Goal: Information Seeking & Learning: Check status

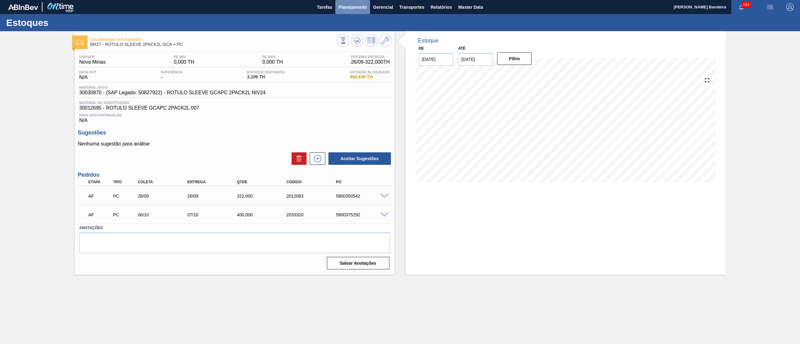
click at [356, 8] on span "Planejamento" at bounding box center [352, 7] width 28 height 8
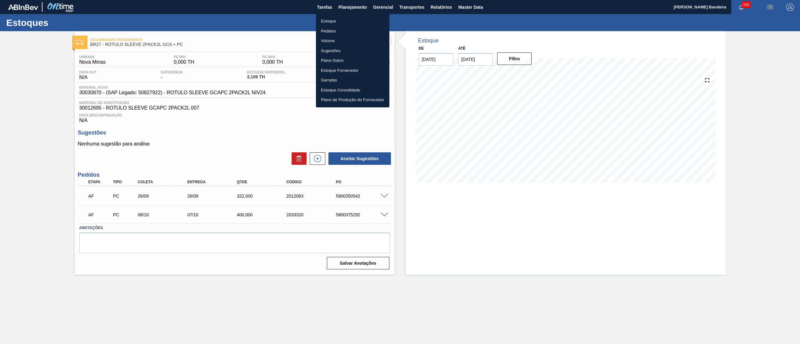
click at [350, 19] on li "Estoque" at bounding box center [352, 21] width 73 height 10
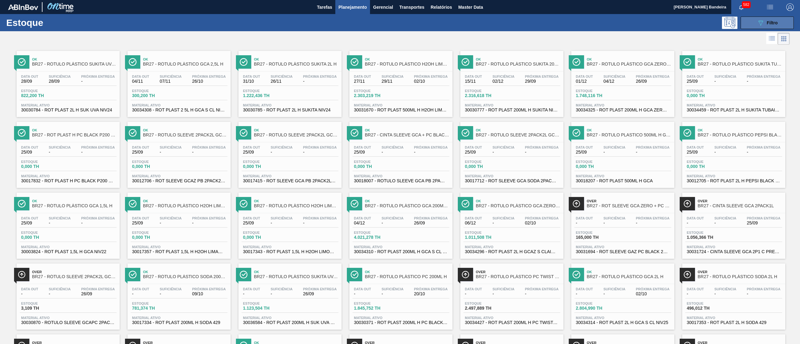
click at [400, 27] on button "089F7B8B-B2A5-4AFE-B5C0-19BA573D28AC Filtro" at bounding box center [767, 23] width 53 height 13
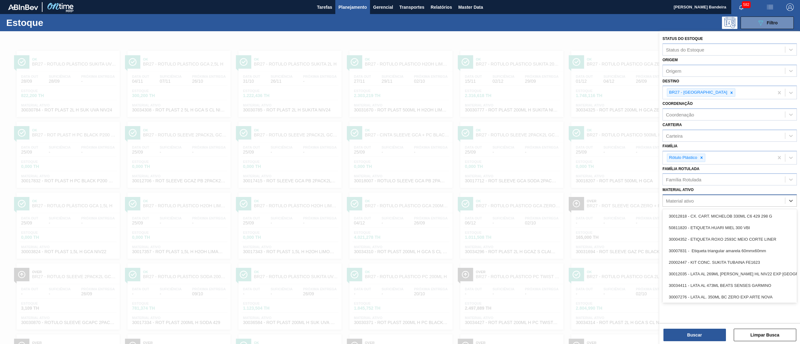
click at [400, 172] on div "Material ativo" at bounding box center [724, 201] width 122 height 9
paste ativo "30034772"
type ativo "30034772"
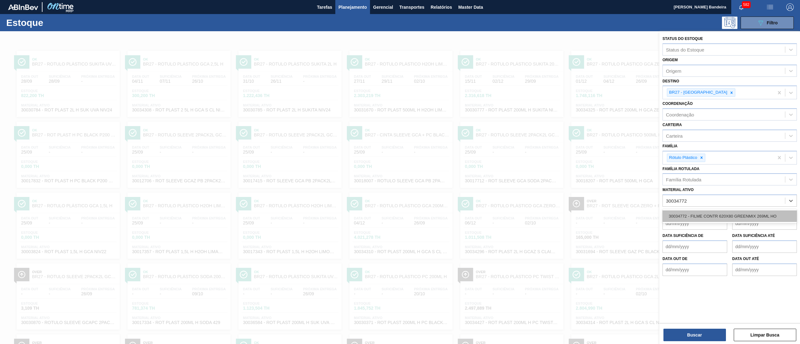
click at [400, 172] on div "30034772 - FILME CONTR 620X80 GREENMIX 269ML HO" at bounding box center [730, 217] width 134 height 12
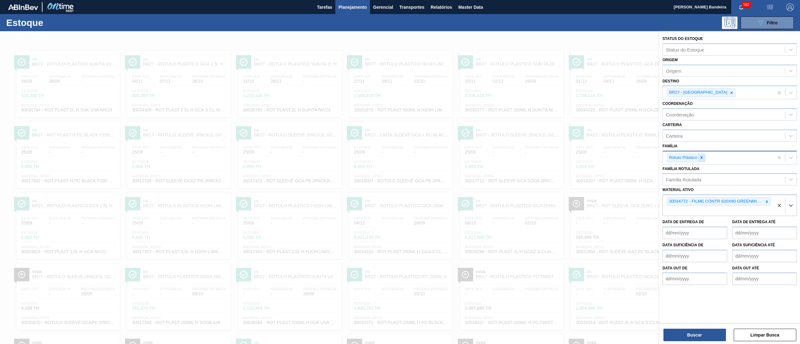
click at [400, 158] on icon at bounding box center [701, 158] width 4 height 4
click at [400, 93] on icon at bounding box center [731, 93] width 4 height 4
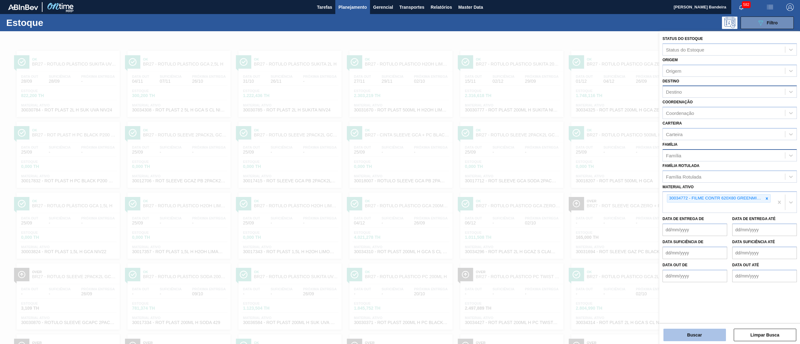
click at [400, 172] on button "Buscar" at bounding box center [694, 335] width 63 height 13
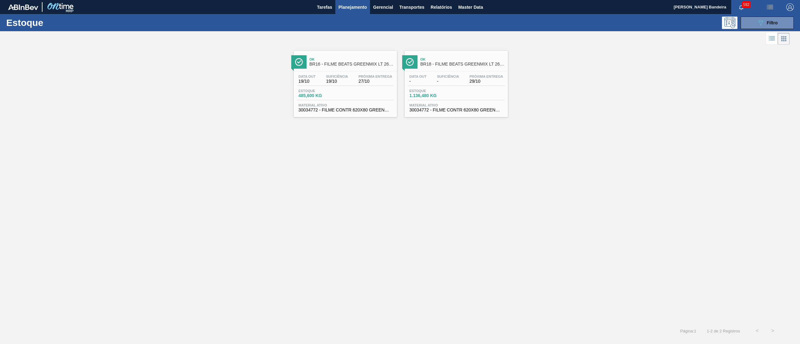
click at [400, 114] on div "Data out - Suficiência - Próxima Entrega 29/10 Estoque 1.136,480 KG Material at…" at bounding box center [456, 93] width 103 height 43
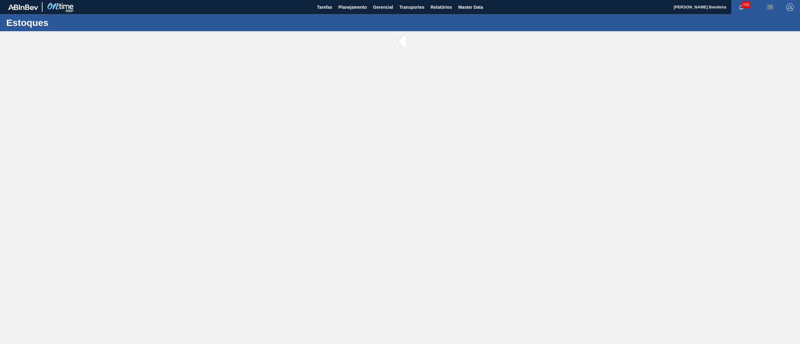
click at [400, 159] on main "Tarefas Planejamento Gerencial Transportes Relatórios Master Data [PERSON_NAME]…" at bounding box center [400, 172] width 800 height 344
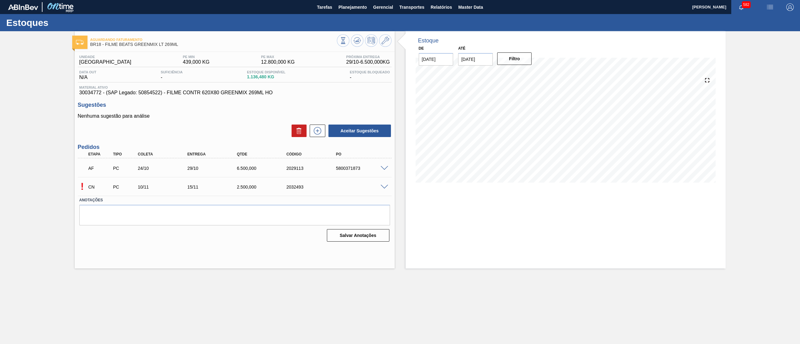
click at [383, 187] on span at bounding box center [385, 187] width 8 height 5
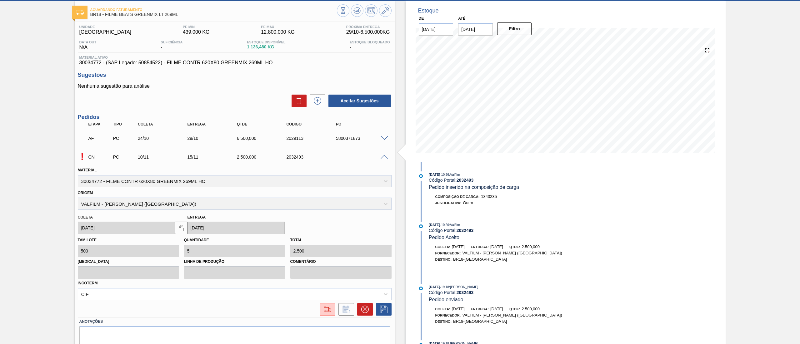
scroll to position [54, 0]
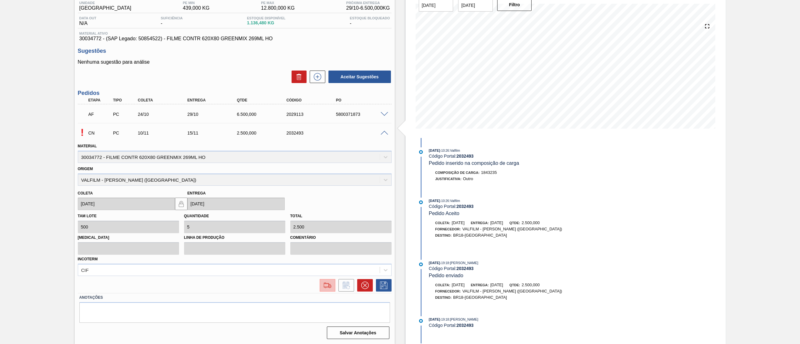
click at [326, 284] on img at bounding box center [328, 286] width 10 height 8
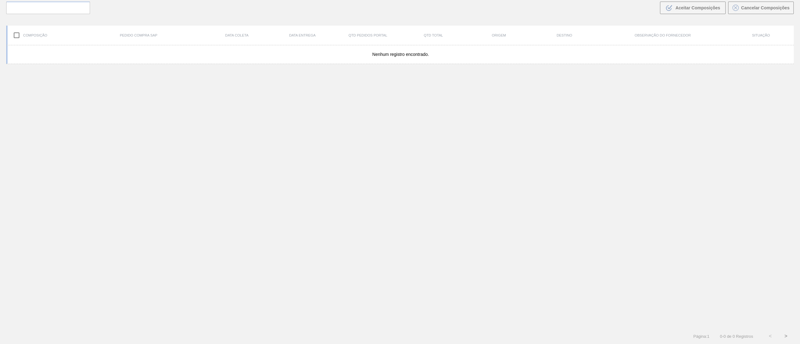
scroll to position [45, 0]
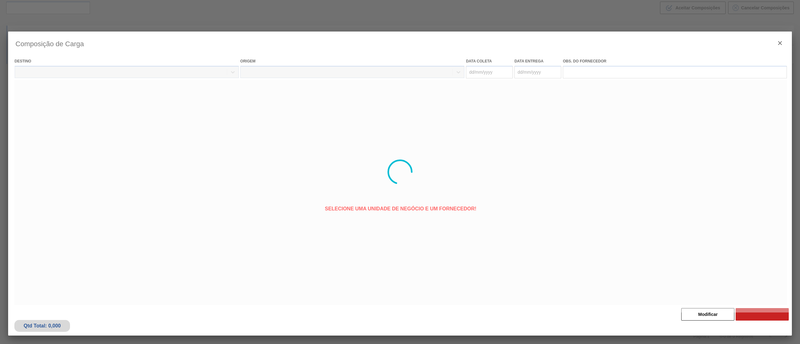
type coleta "10/11/2025"
type entrega "15/11/2025"
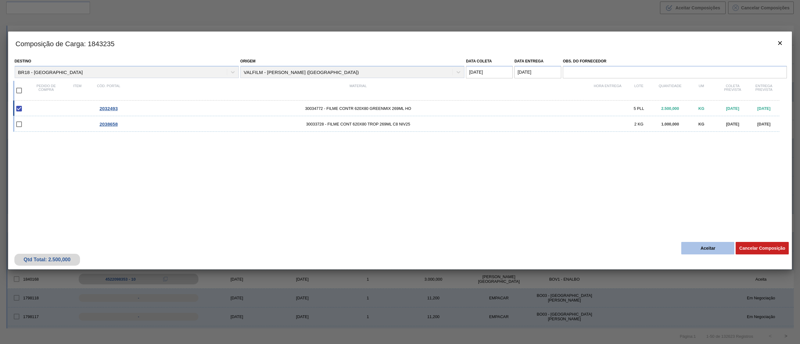
click at [709, 244] on button "Aceitar" at bounding box center [707, 248] width 53 height 13
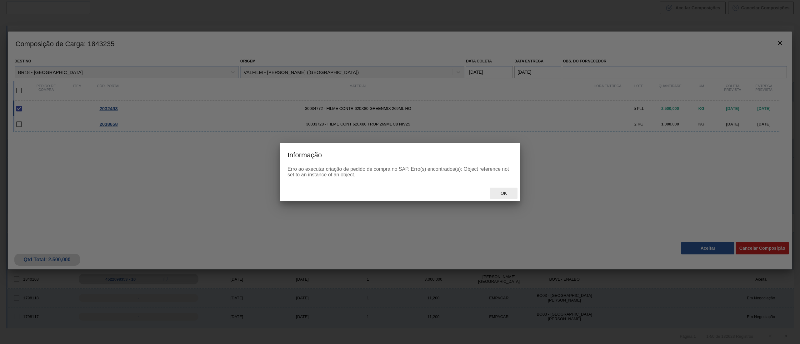
click at [509, 199] on div "Ok" at bounding box center [504, 194] width 28 height 12
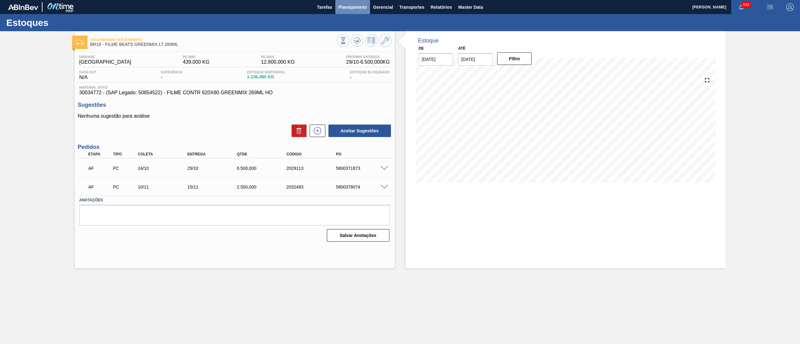
click at [364, 10] on span "Planejamento" at bounding box center [352, 7] width 28 height 8
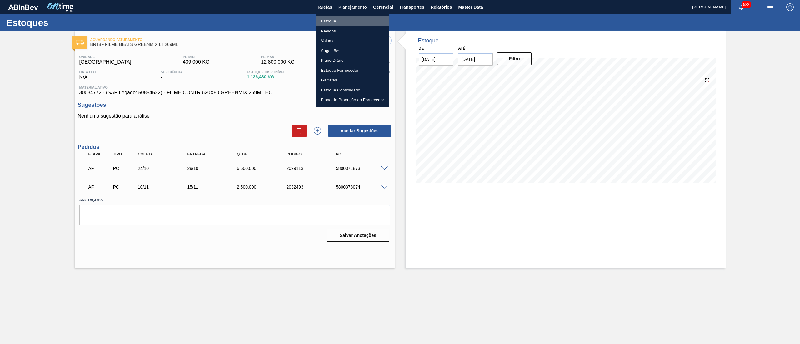
click at [347, 21] on li "Estoque" at bounding box center [352, 21] width 73 height 10
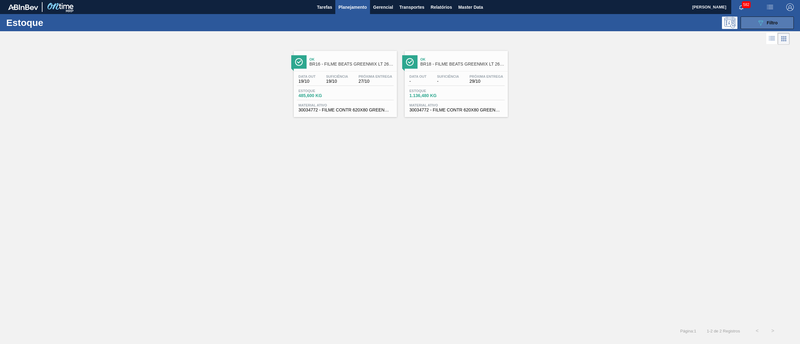
click at [748, 21] on button "089F7B8B-B2A5-4AFE-B5C0-19BA573D28AC Filtro" at bounding box center [767, 23] width 53 height 13
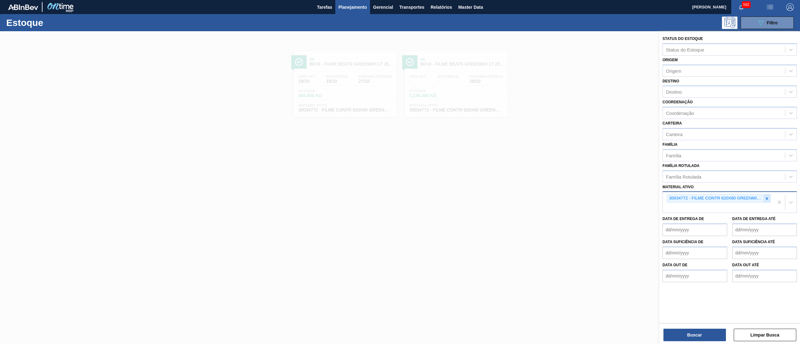
click at [766, 198] on icon at bounding box center [767, 199] width 4 height 4
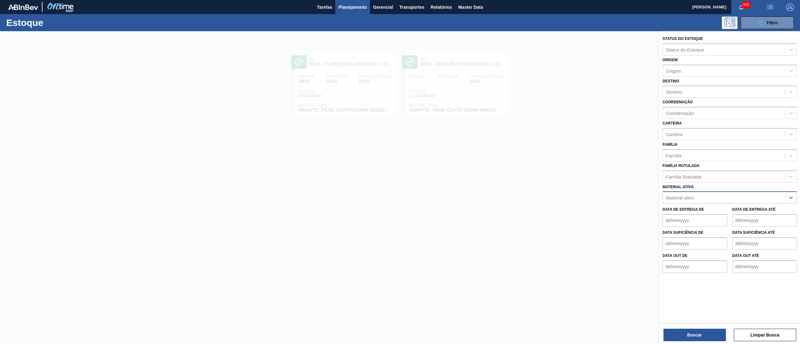
paste ativo "30036580"
type ativo "30036580"
click at [748, 208] on div "30036580 - AROMA SC1424031 25KG" at bounding box center [730, 214] width 134 height 12
click at [690, 331] on button "Buscar" at bounding box center [694, 335] width 63 height 13
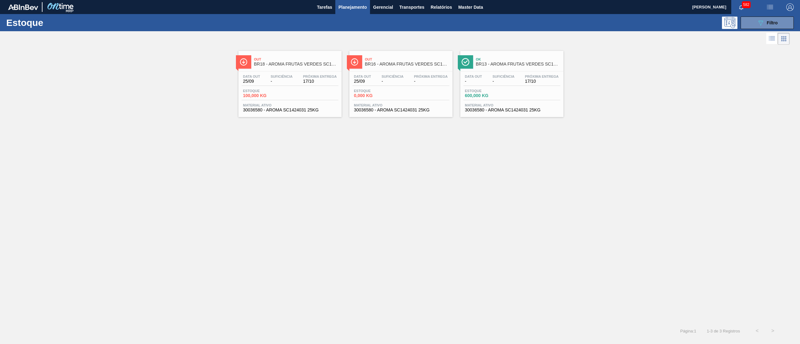
click at [302, 107] on span "Material ativo" at bounding box center [290, 105] width 94 height 4
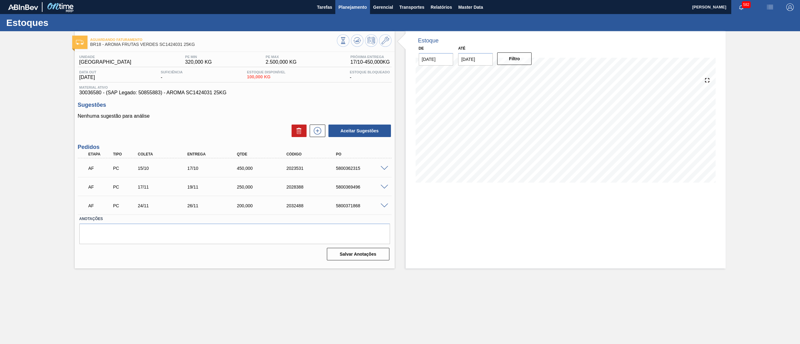
click at [363, 5] on span "Planejamento" at bounding box center [352, 7] width 28 height 8
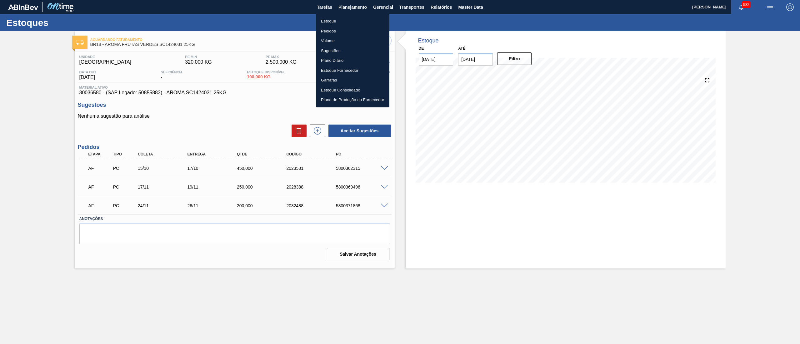
click at [344, 21] on li "Estoque" at bounding box center [352, 21] width 73 height 10
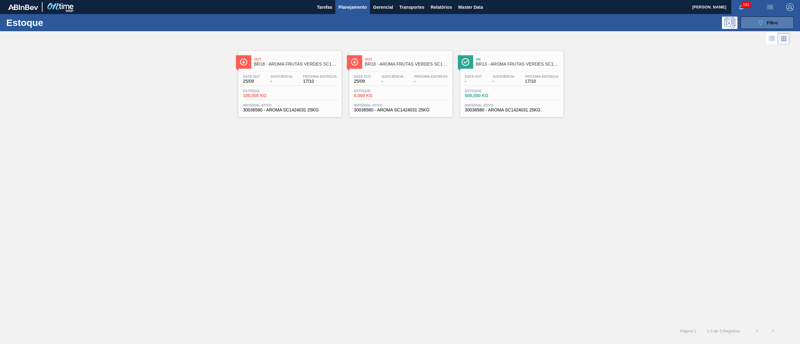
click at [752, 21] on button "089F7B8B-B2A5-4AFE-B5C0-19BA573D28AC Filtro" at bounding box center [767, 23] width 53 height 13
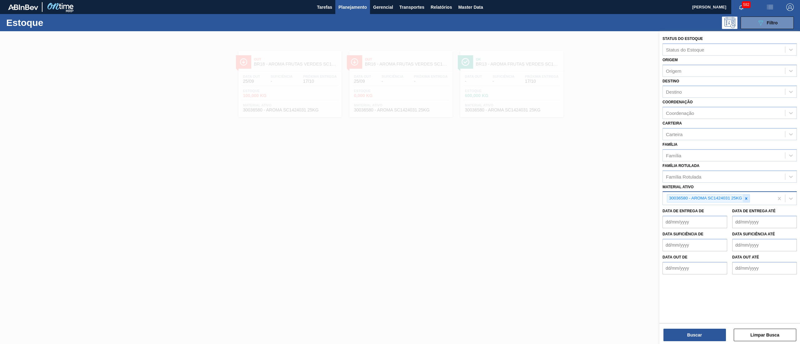
click at [745, 198] on icon at bounding box center [746, 199] width 4 height 4
paste ativo "30034747"
type ativo "30034747"
click at [738, 210] on div "30034747 - LATA AL 269ML BEATS GREEN MIX" at bounding box center [730, 214] width 134 height 12
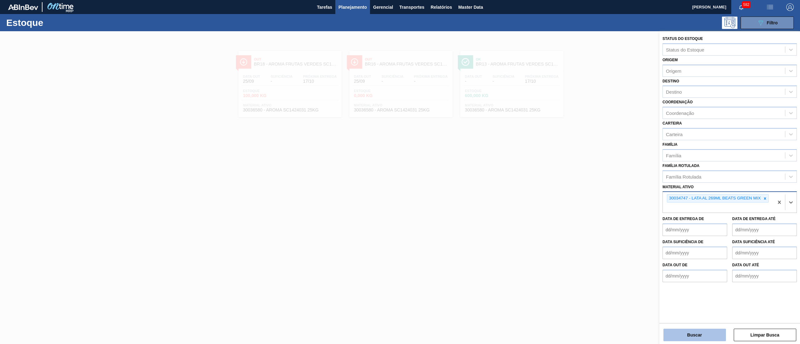
click at [690, 335] on button "Buscar" at bounding box center [694, 335] width 63 height 13
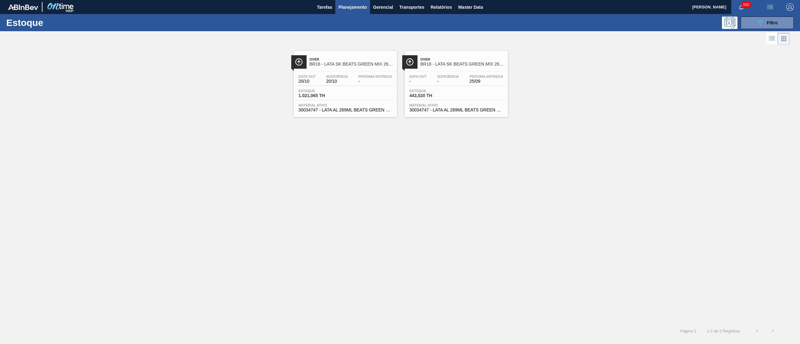
click at [430, 111] on span "30034747 - LATA AL 269ML BEATS GREEN MIX" at bounding box center [456, 110] width 94 height 5
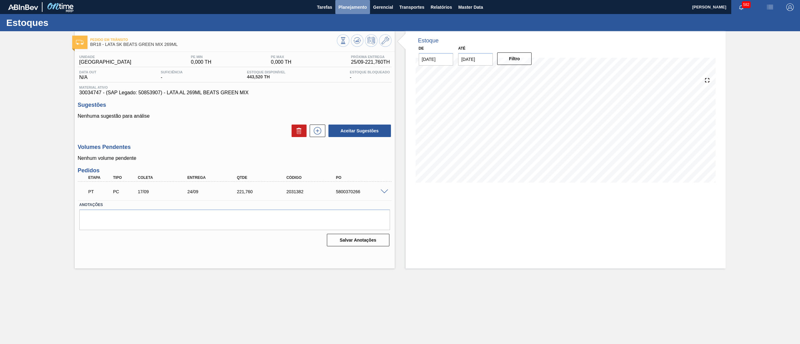
click at [349, 8] on span "Planejamento" at bounding box center [352, 7] width 28 height 8
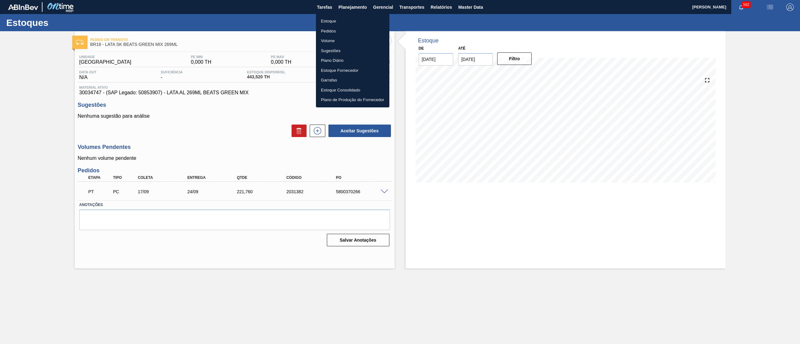
click at [340, 23] on li "Estoque" at bounding box center [352, 21] width 73 height 10
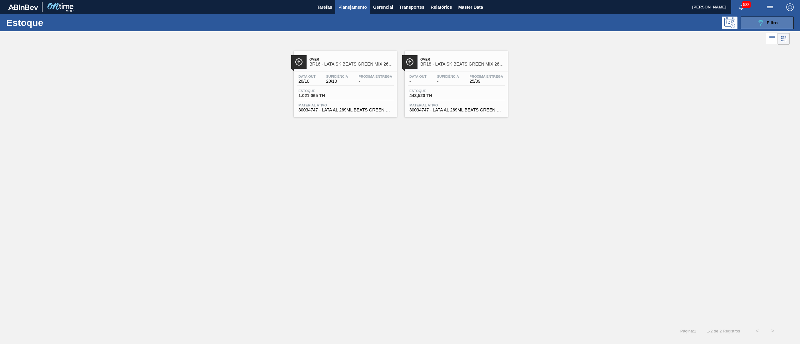
click at [747, 26] on button "089F7B8B-B2A5-4AFE-B5C0-19BA573D28AC Filtro" at bounding box center [767, 23] width 53 height 13
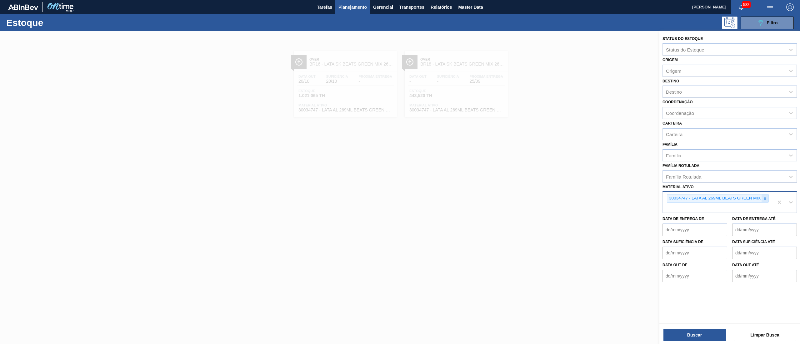
click at [767, 197] on icon at bounding box center [765, 199] width 4 height 4
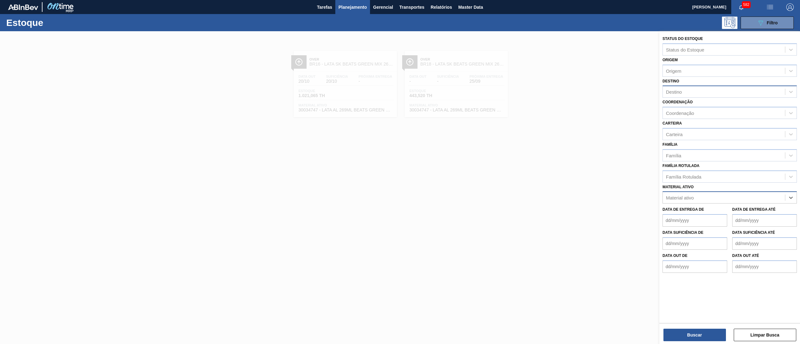
click at [678, 91] on div "Destino" at bounding box center [674, 91] width 16 height 5
type input "v"
type input "centr"
click at [679, 196] on div "Material ativo" at bounding box center [680, 197] width 28 height 5
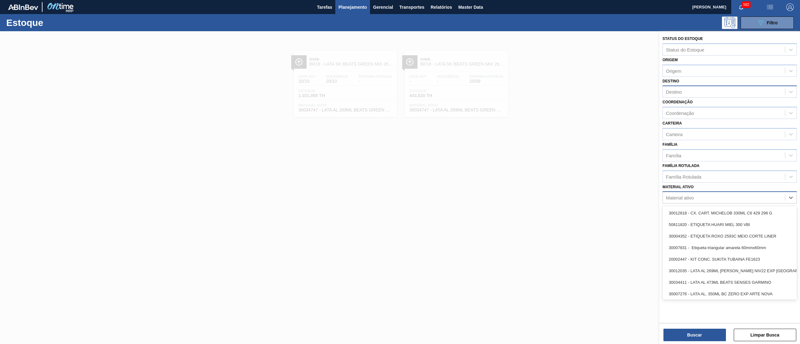
paste ativo "RÓTULO PLÁSTICO SUKITA UVA MISTA 200ML H"
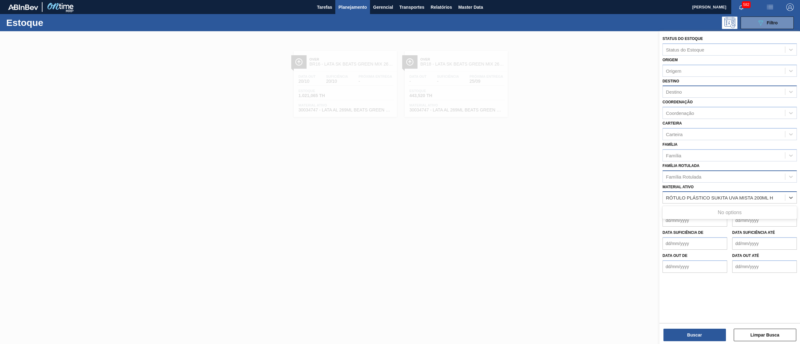
type ativo "RÓTULO PLÁSTICO SUKITA UVA MISTA 200ML H"
click at [687, 172] on div "Família Rotulada" at bounding box center [724, 176] width 122 height 9
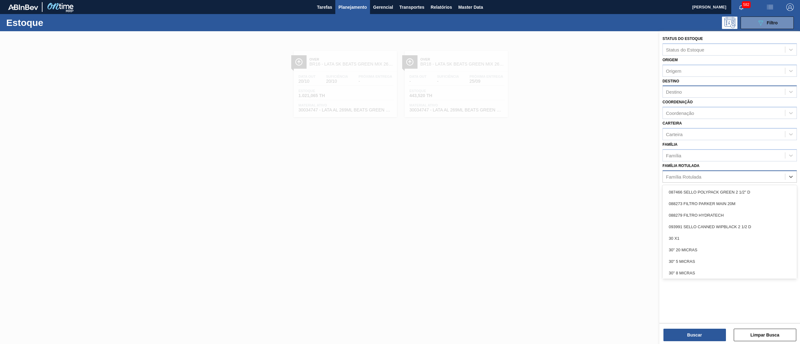
paste Rotulada "RÓTULO PLÁSTICO SUKITA UVA MISTA 200ML H"
type Rotulada "RÓTULO PLÁSTICO SUKITA UVA MISTA 200ML H"
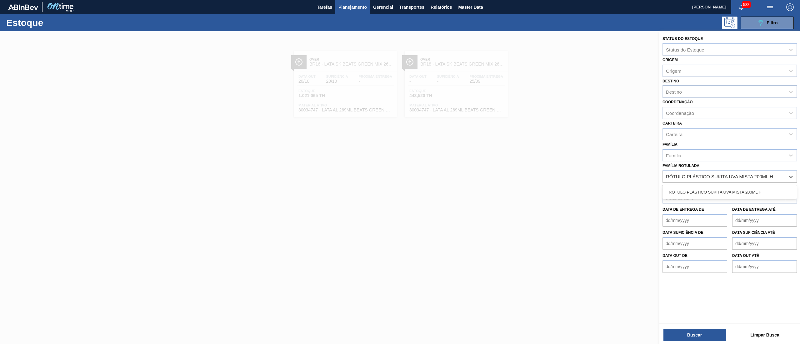
click at [694, 185] on div "RÓTULO PLÁSTICO SUKITA UVA MISTA 200ML H" at bounding box center [730, 192] width 134 height 14
click at [694, 194] on div "RÓTULO PLÁSTICO SUKITA UVA MISTA 200ML H" at bounding box center [730, 193] width 134 height 12
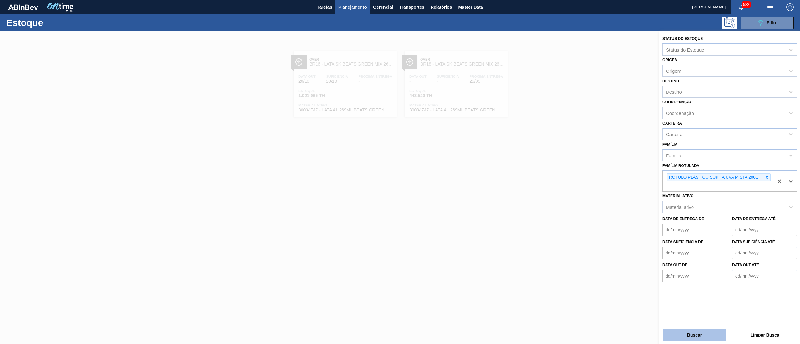
click at [678, 337] on button "Buscar" at bounding box center [694, 335] width 63 height 13
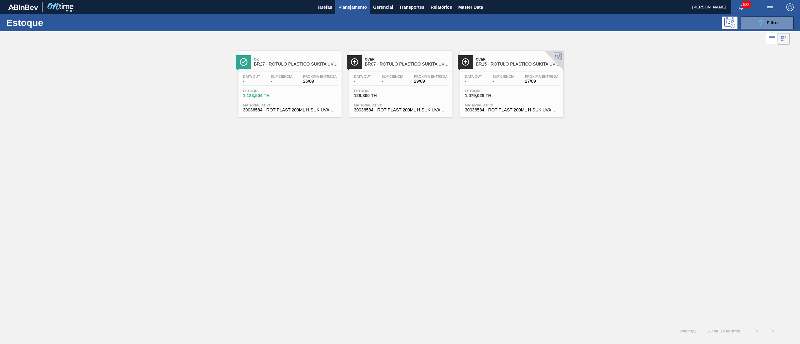
click at [302, 109] on span "30036584 - ROT PLAST 200ML H SUK UVA NIV25" at bounding box center [290, 110] width 94 height 5
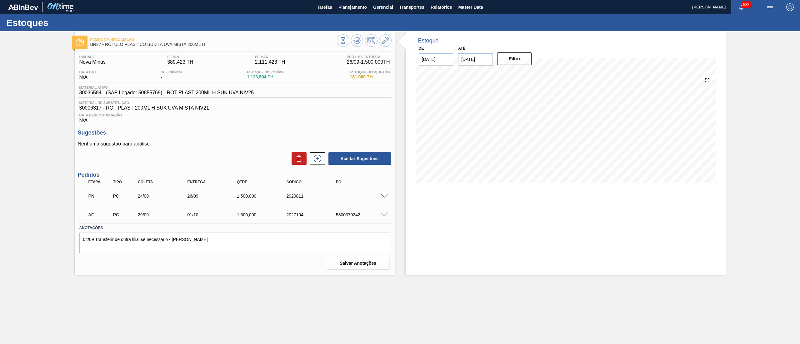
click at [383, 196] on span at bounding box center [385, 196] width 8 height 5
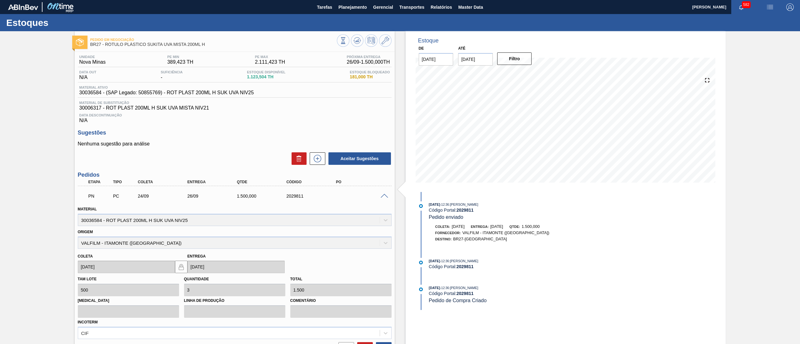
click at [383, 196] on span at bounding box center [385, 196] width 8 height 5
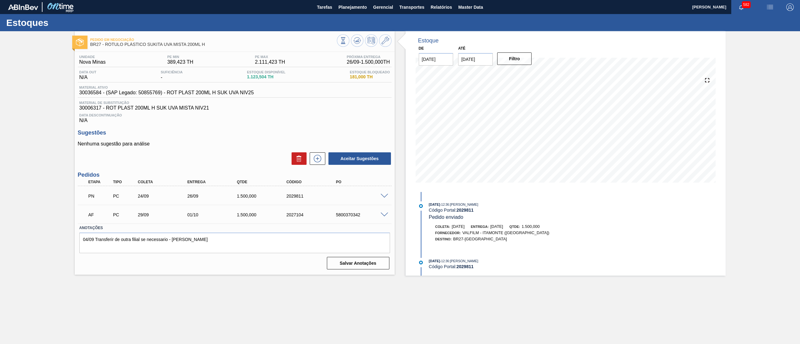
click at [383, 215] on span at bounding box center [385, 215] width 8 height 5
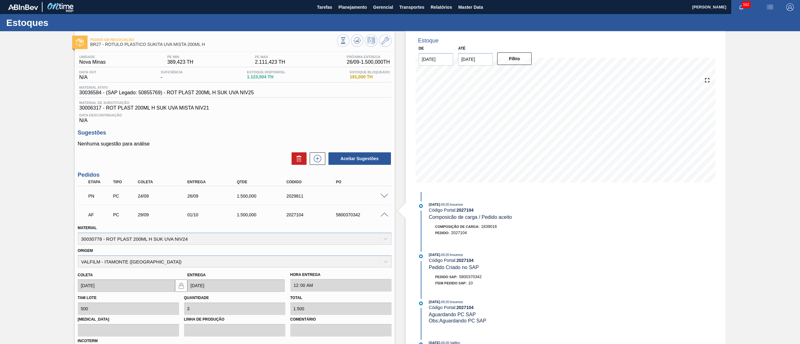
click at [383, 215] on span at bounding box center [385, 215] width 8 height 5
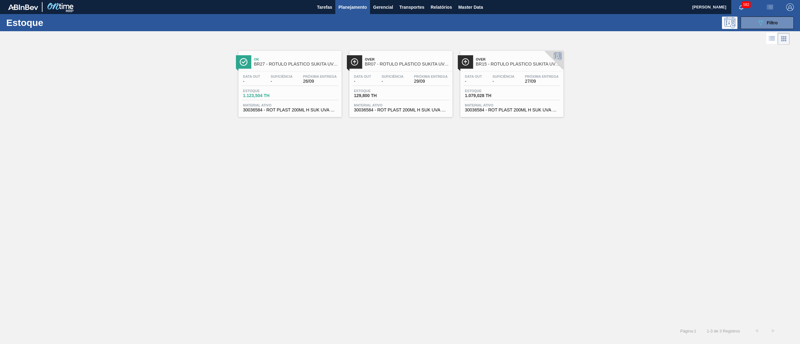
click at [515, 103] on div "Data out - Suficiência - Próxima Entrega 27/09 Estoque 1.079,028 TH Material at…" at bounding box center [511, 93] width 103 height 43
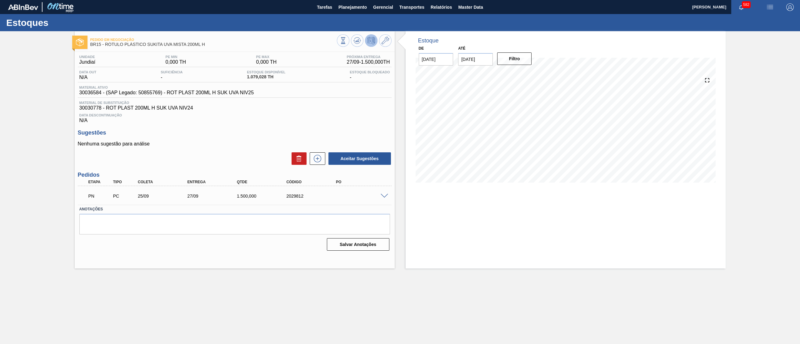
click at [383, 198] on span at bounding box center [385, 196] width 8 height 5
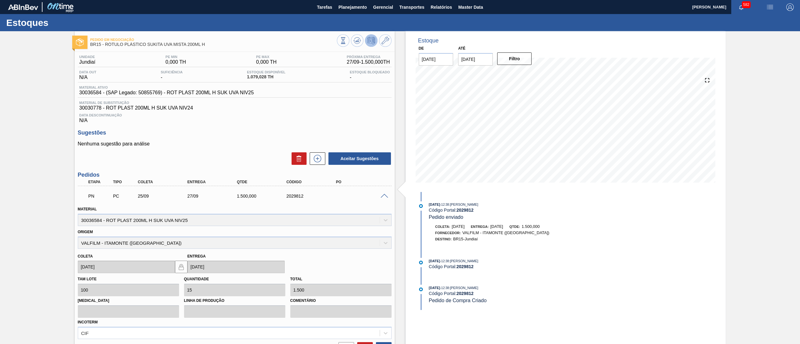
click at [383, 198] on span at bounding box center [385, 196] width 8 height 5
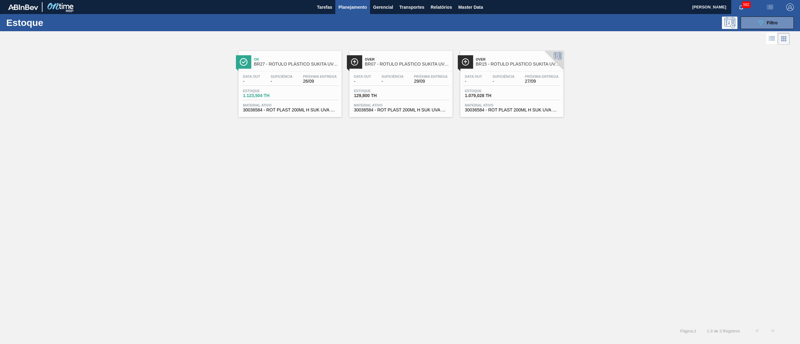
click at [365, 107] on span "Material ativo" at bounding box center [401, 105] width 94 height 4
click at [284, 112] on span "30036584 - ROT PLAST 200ML H SUK UVA NIV25" at bounding box center [290, 110] width 94 height 5
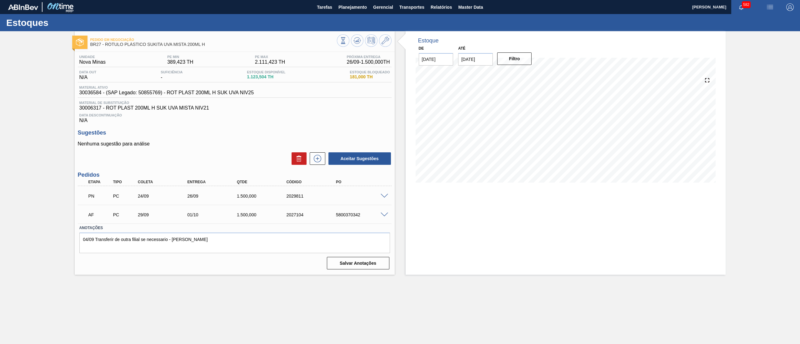
click at [385, 198] on span at bounding box center [385, 196] width 8 height 5
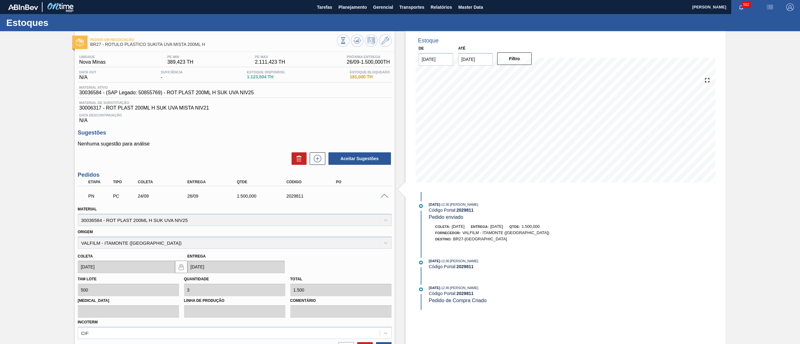
click at [385, 198] on span at bounding box center [385, 196] width 8 height 5
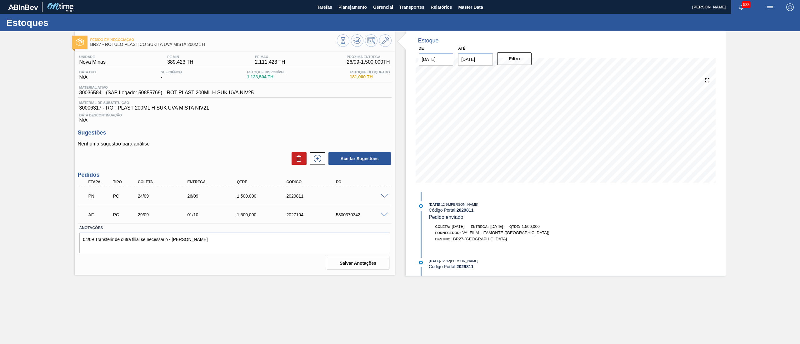
click at [383, 216] on span at bounding box center [385, 215] width 8 height 5
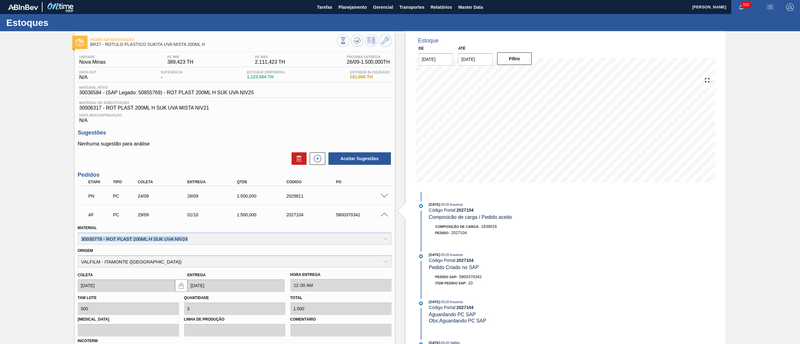
drag, startPoint x: 200, startPoint y: 241, endPoint x: 78, endPoint y: 242, distance: 122.8
click at [78, 242] on div "Material 30030778 - ROT PLAST 200ML H SUK UVA NIV24" at bounding box center [235, 234] width 314 height 21
copy div "30030778 - ROT PLAST 200ML H SUK UVA NIV24"
click at [348, 9] on span "Planejamento" at bounding box center [352, 7] width 28 height 8
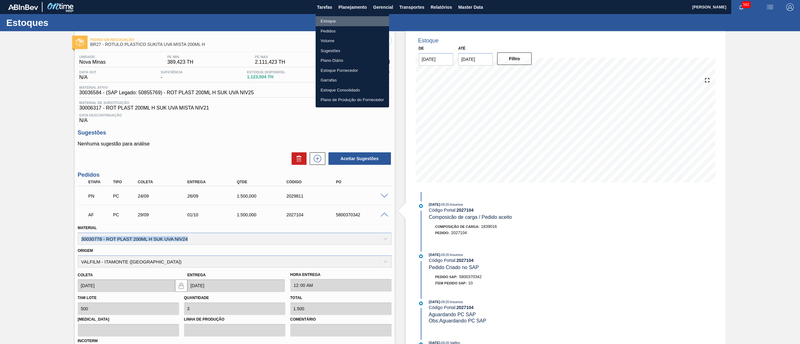
click at [338, 18] on li "Estoque" at bounding box center [352, 21] width 73 height 10
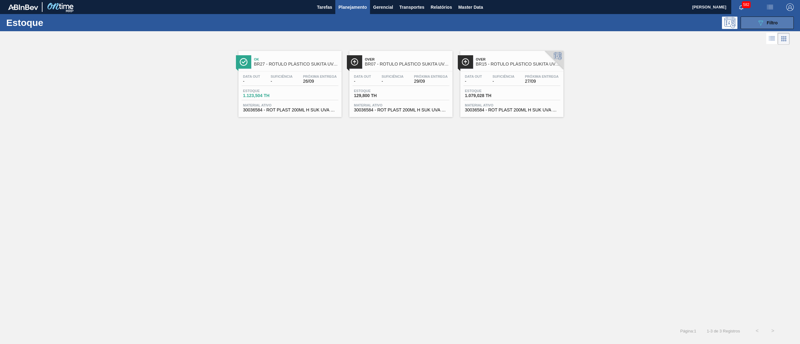
click at [765, 19] on div "089F7B8B-B2A5-4AFE-B5C0-19BA573D28AC Filtro" at bounding box center [767, 23] width 21 height 8
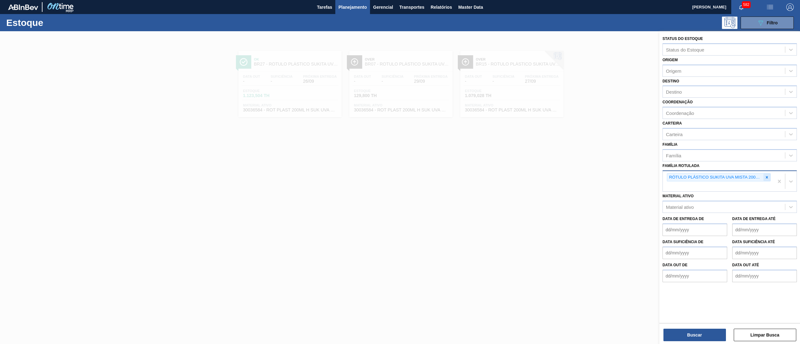
click at [769, 179] on div at bounding box center [767, 178] width 7 height 8
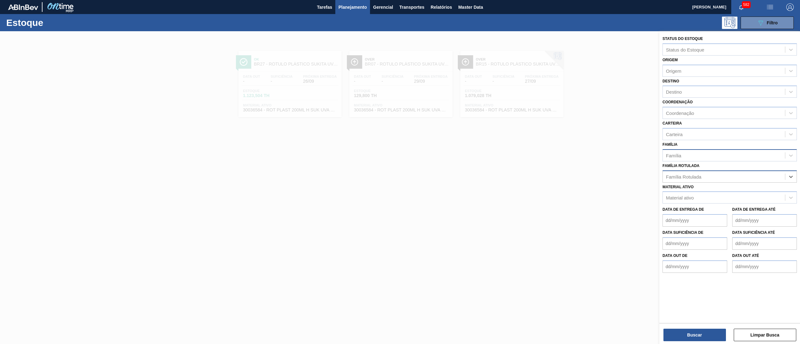
click at [738, 158] on div "Família" at bounding box center [724, 155] width 122 height 9
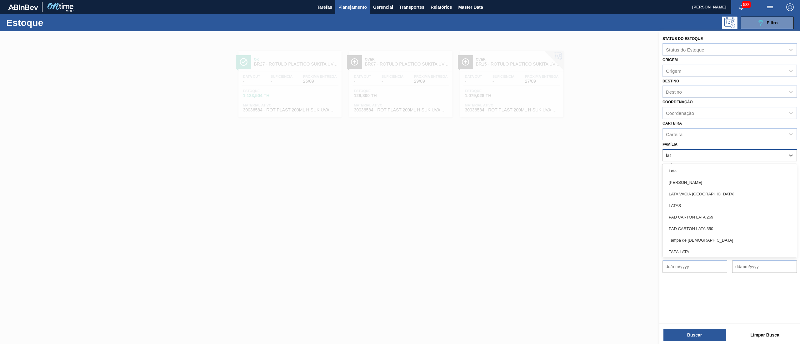
type input "lata"
click at [712, 170] on div "Lata" at bounding box center [730, 171] width 134 height 12
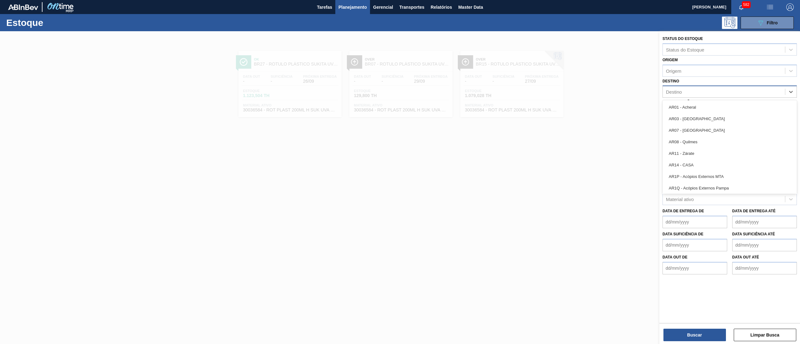
click at [683, 90] on div "Destino" at bounding box center [724, 92] width 122 height 9
type input "13"
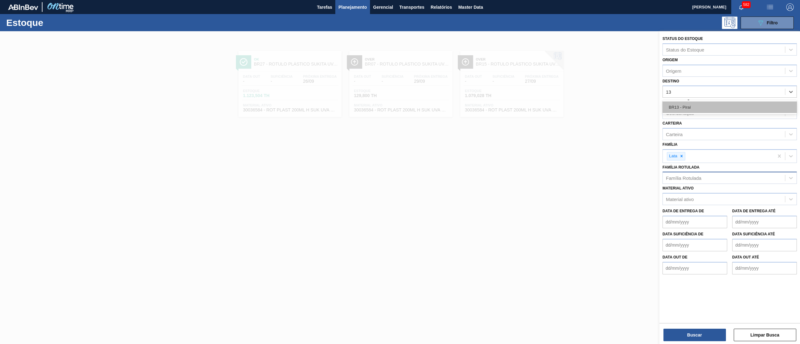
click at [683, 107] on div "BR13 - Piraí" at bounding box center [730, 108] width 134 height 12
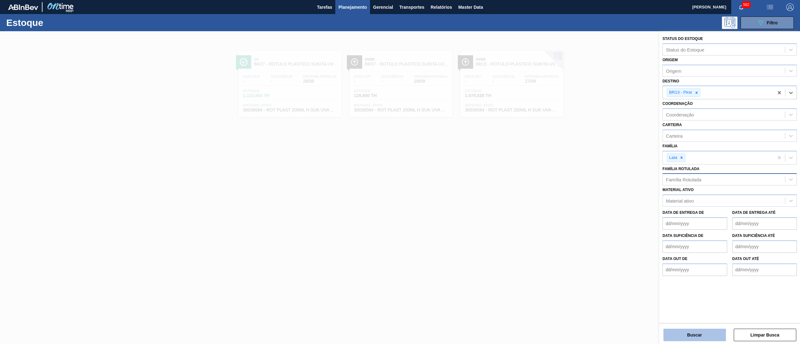
click at [674, 336] on button "Buscar" at bounding box center [694, 335] width 63 height 13
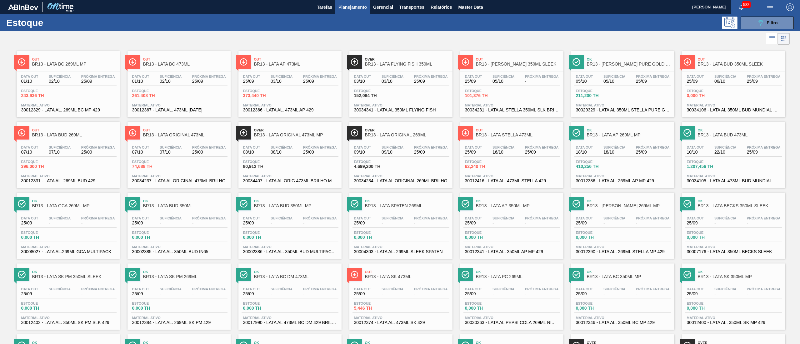
click at [410, 108] on div "Material ativo 30034341 - LATA AL 350ML FLYING FISH" at bounding box center [401, 107] width 97 height 9
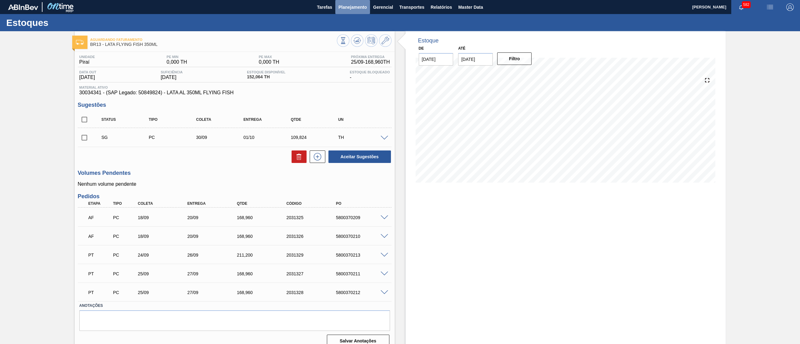
click at [362, 8] on span "Planejamento" at bounding box center [352, 7] width 28 height 8
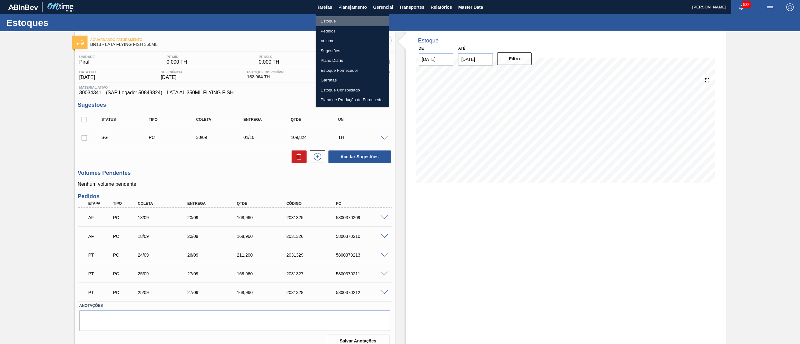
click at [348, 18] on li "Estoque" at bounding box center [352, 21] width 73 height 10
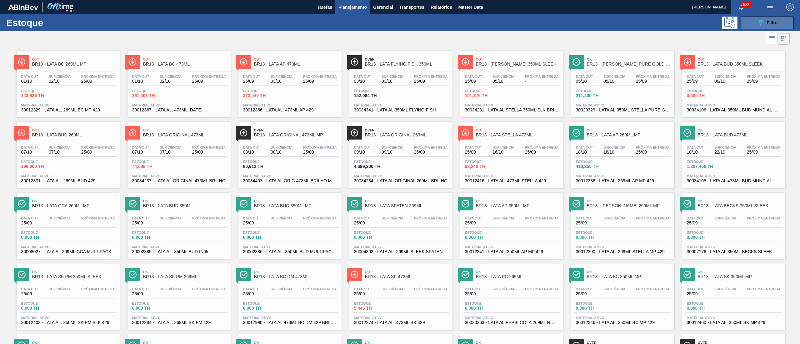
click at [749, 26] on button "089F7B8B-B2A5-4AFE-B5C0-19BA573D28AC Filtro" at bounding box center [767, 23] width 53 height 13
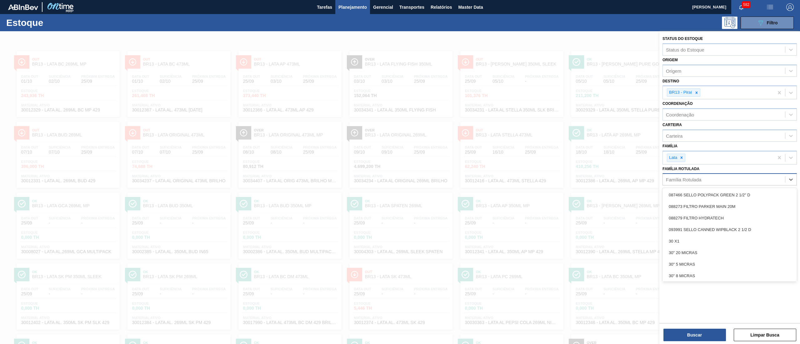
click at [710, 176] on div "Família Rotulada" at bounding box center [724, 179] width 122 height 9
paste Rotulada "RÓTULO PLÁSTICO SUKITA UVA MISTA 2L H"
type Rotulada "RÓTULO PLÁSTICO SUKITA UVA MISTA 2L H"
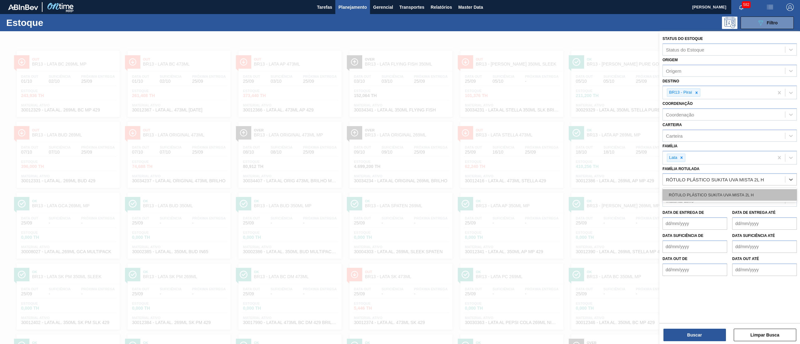
click at [710, 191] on div "RÓTULO PLÁSTICO SUKITA UVA MISTA 2L H" at bounding box center [730, 195] width 134 height 12
click at [682, 157] on icon at bounding box center [682, 158] width 2 height 2
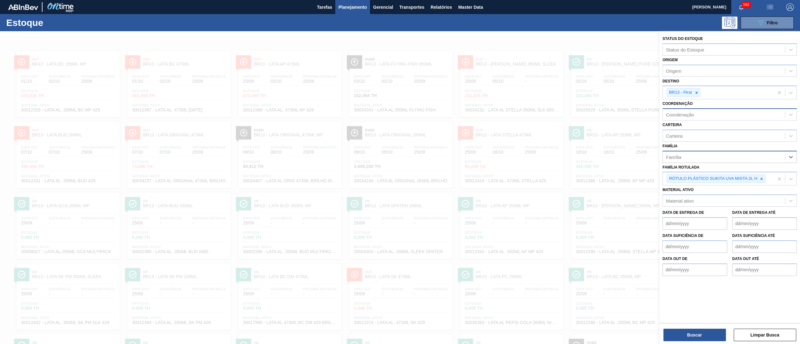
drag, startPoint x: 695, startPoint y: 93, endPoint x: 696, endPoint y: 107, distance: 14.4
click at [695, 92] on icon at bounding box center [696, 93] width 4 height 4
click at [674, 335] on button "Buscar" at bounding box center [694, 335] width 63 height 13
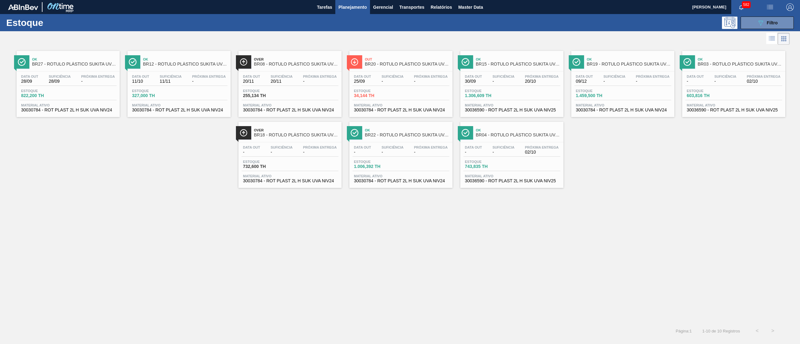
click at [88, 109] on span "30030784 - ROT PLAST 2L H SUK UVA NIV24" at bounding box center [68, 110] width 94 height 5
click at [759, 26] on icon "089F7B8B-B2A5-4AFE-B5C0-19BA573D28AC" at bounding box center [761, 23] width 8 height 8
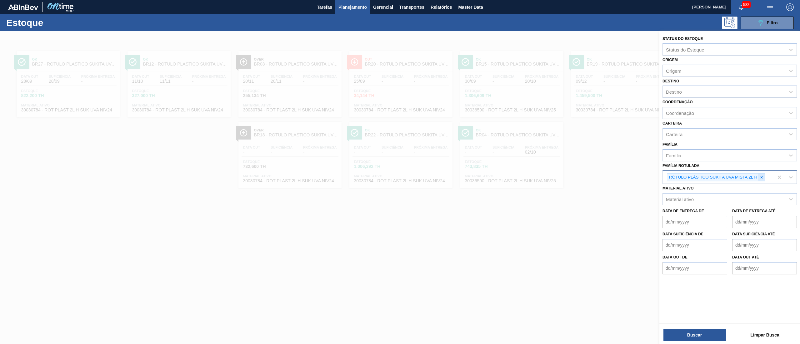
click at [761, 175] on icon at bounding box center [761, 177] width 4 height 4
paste Rotulada "30030778"
type Rotulada "30030778"
click at [703, 168] on div "Família Rotulada option RÓTULO PLÁSTICO SUKITA UVA MISTA 2L H, deselected. Use …" at bounding box center [730, 172] width 134 height 21
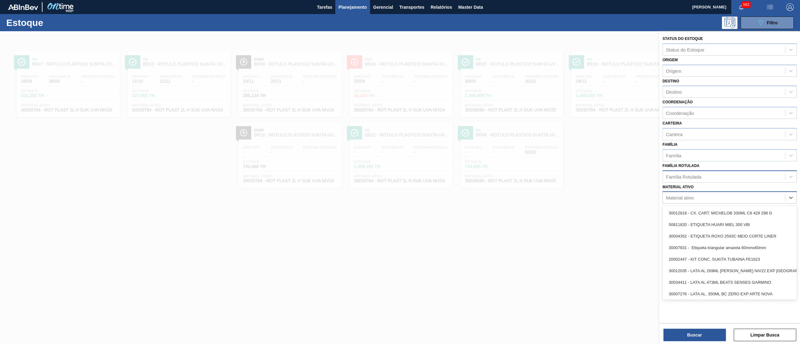
click at [685, 201] on div "Material ativo" at bounding box center [724, 197] width 122 height 9
paste ativo "30030778"
type ativo "30030778"
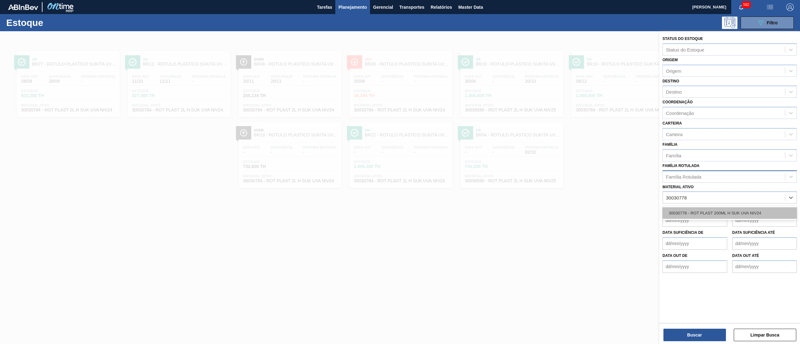
click at [696, 211] on div "30030778 - ROT PLAST 200ML H SUK UVA NIV24" at bounding box center [730, 214] width 134 height 12
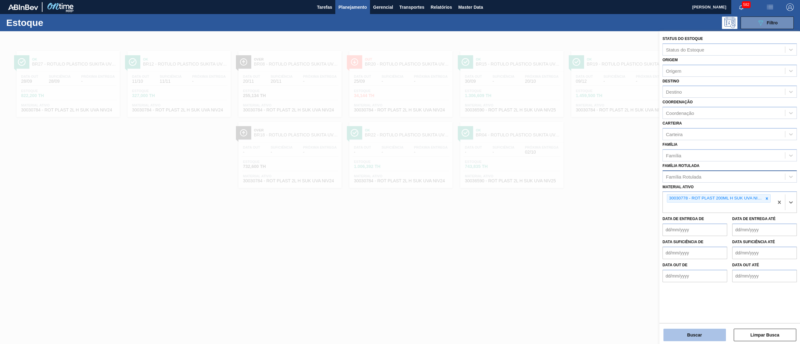
click at [690, 333] on button "Buscar" at bounding box center [694, 335] width 63 height 13
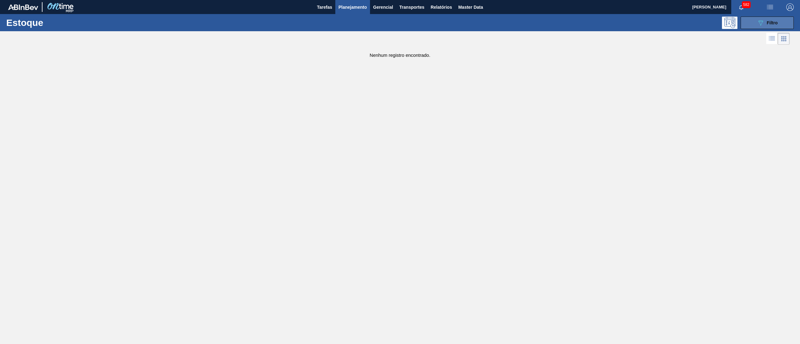
click at [764, 21] on icon "089F7B8B-B2A5-4AFE-B5C0-19BA573D28AC" at bounding box center [761, 23] width 8 height 8
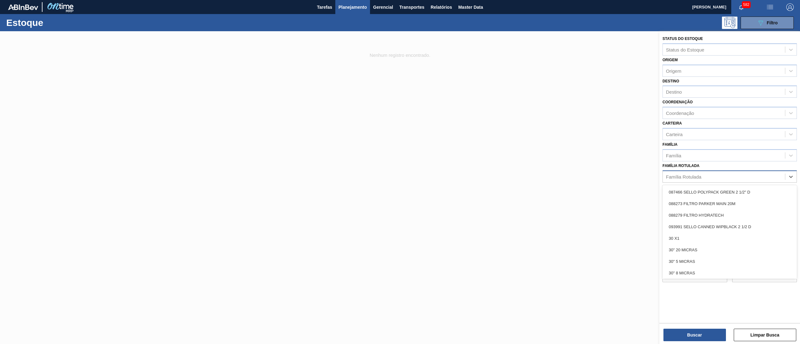
click at [707, 176] on div "Família Rotulada" at bounding box center [724, 176] width 122 height 9
paste Rotulada "RÓTULO PLÁSTICO SUKITA 200ML H"
type Rotulada "RÓTULO PLÁSTICO SUKITA 200ML H"
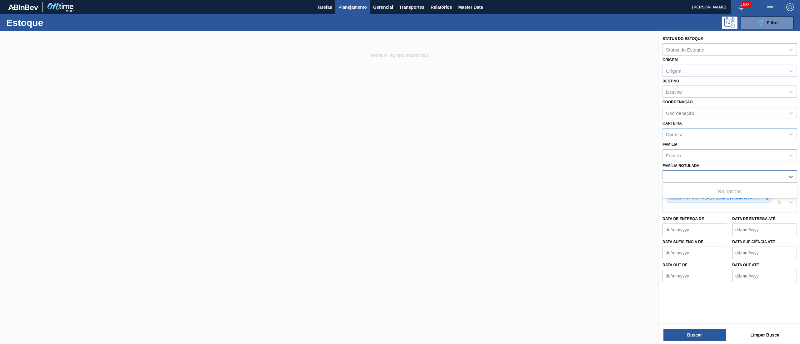
click at [756, 180] on div "RÓTULO PLÁSTICO SUKITA 200ML H" at bounding box center [724, 176] width 122 height 9
click at [751, 176] on div "Família Rotulada" at bounding box center [724, 176] width 122 height 9
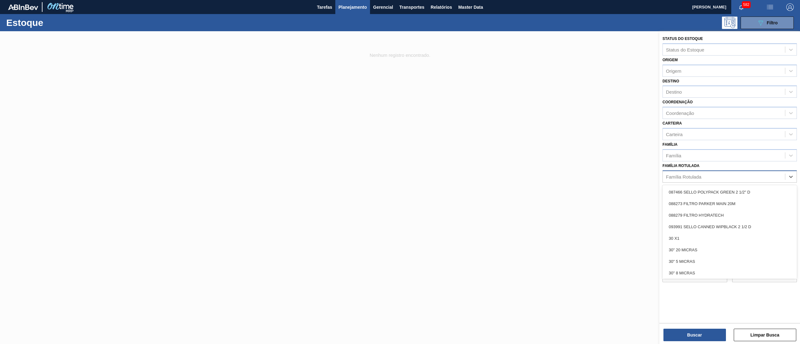
paste Rotulada "RÓTULO PLÁSTICO SUKITA 200ML H"
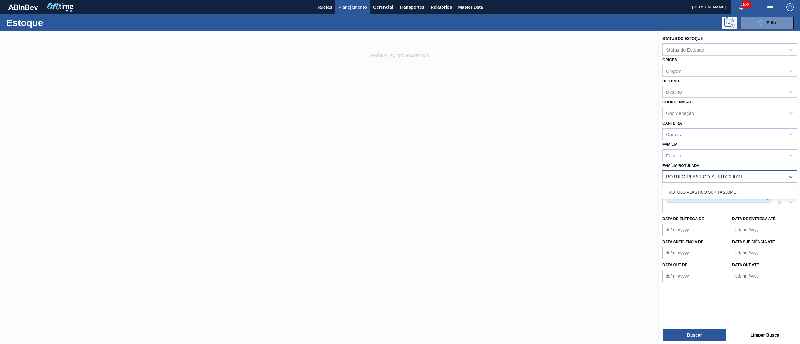
type Rotulada "RÓTULO PLÁSTICO SUKITA 200M"
click at [740, 193] on div "RÓTULO PLÁSTICO SUKITA 200ML H" at bounding box center [730, 193] width 134 height 12
click at [765, 201] on icon at bounding box center [767, 200] width 4 height 4
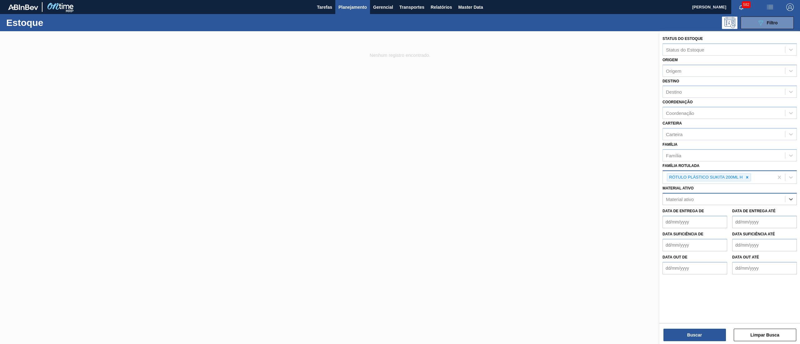
click at [763, 177] on div "RÓTULO PLÁSTICO SUKITA 200ML H" at bounding box center [718, 177] width 111 height 13
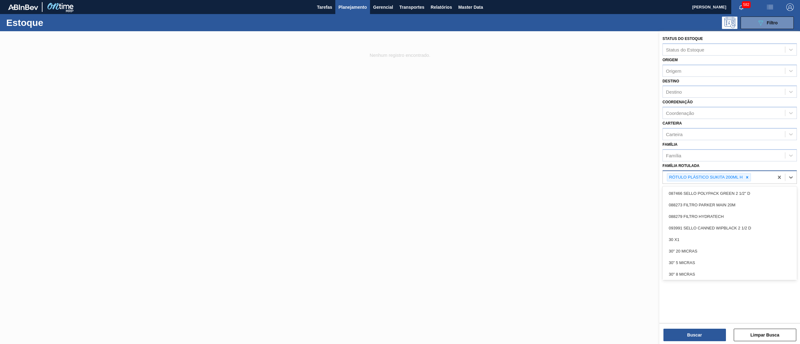
paste Rotulada "RÓTULO PLÁSTICO SUKITA 200ML H"
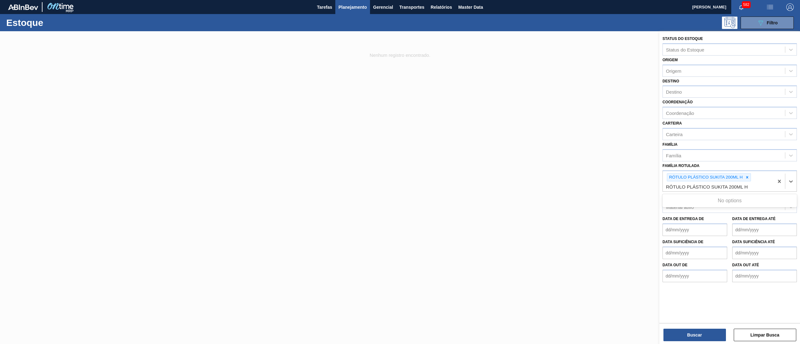
type Rotulada "RÓTULO PLÁSTICO SUKITA 200ML H"
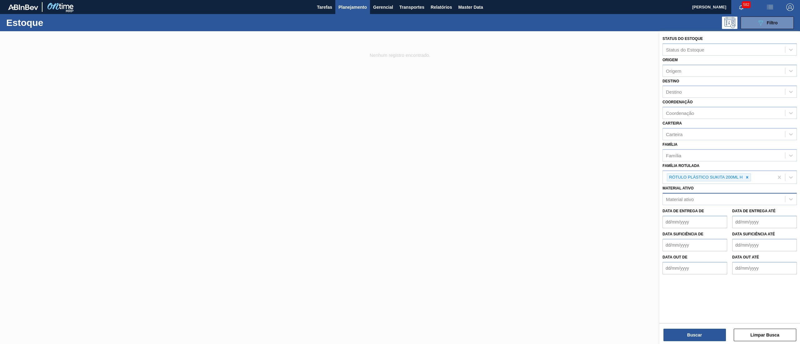
click at [754, 166] on div "Família Rotulada RÓTULO PLÁSTICO SUKITA 200ML H" at bounding box center [730, 173] width 134 height 23
click at [694, 331] on button "Buscar" at bounding box center [694, 335] width 63 height 13
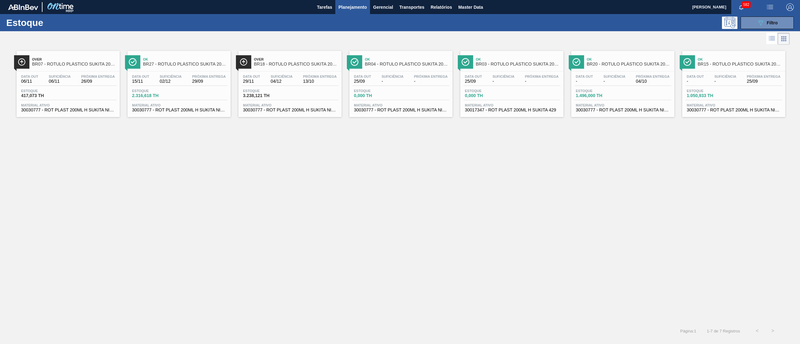
click at [98, 111] on span "30030777 - ROT PLAST 200ML H SUKITA NIV24" at bounding box center [68, 110] width 94 height 5
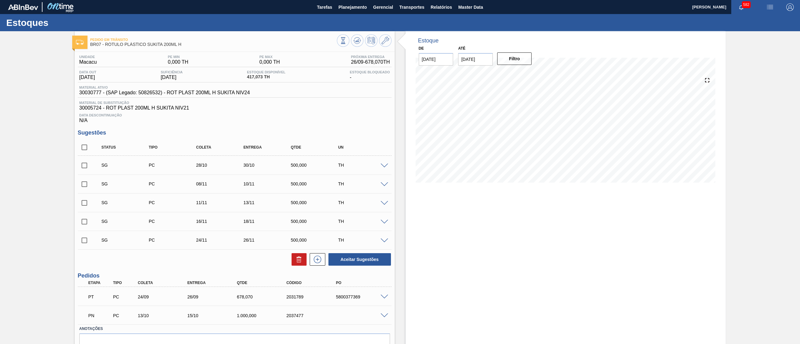
click at [382, 317] on span at bounding box center [385, 316] width 8 height 5
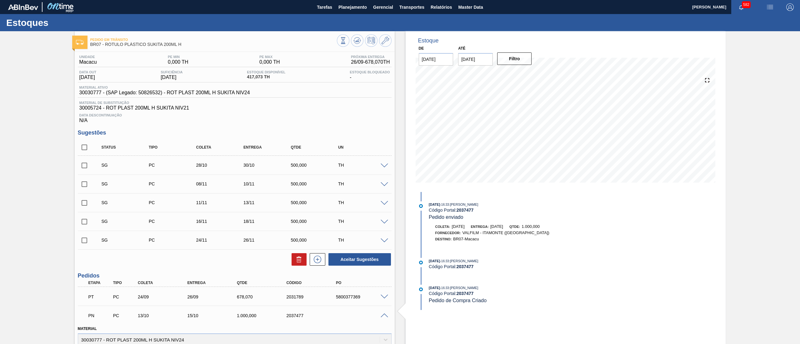
scroll to position [183, 0]
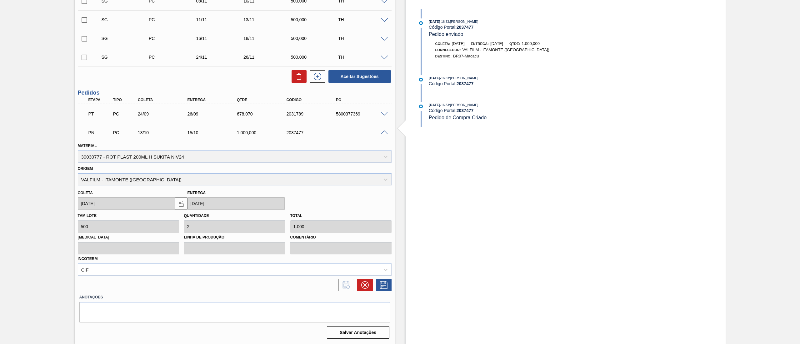
click at [384, 136] on div "PN PC 13/10 15/10 1.000,000 2037477" at bounding box center [235, 132] width 314 height 16
click at [384, 130] on div "PN PC 13/10 15/10 1.000,000 2037477" at bounding box center [235, 132] width 314 height 16
click at [384, 133] on span at bounding box center [385, 133] width 8 height 5
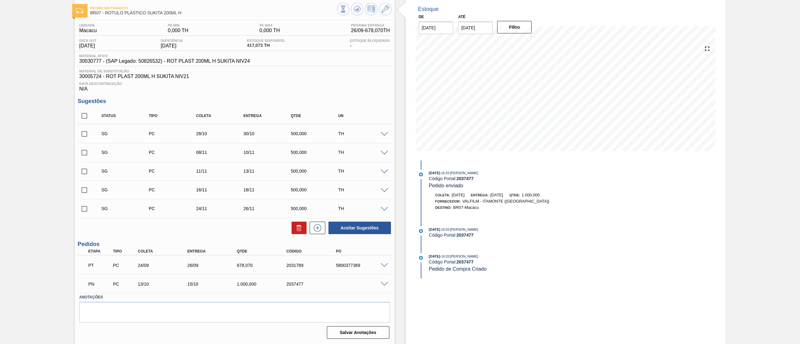
click at [384, 266] on span at bounding box center [385, 265] width 8 height 5
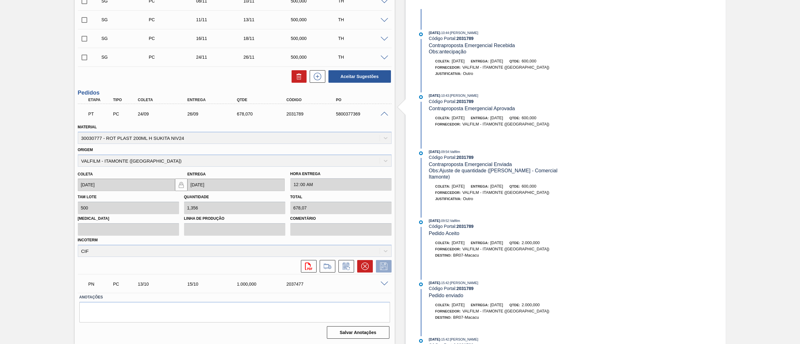
scroll to position [0, 0]
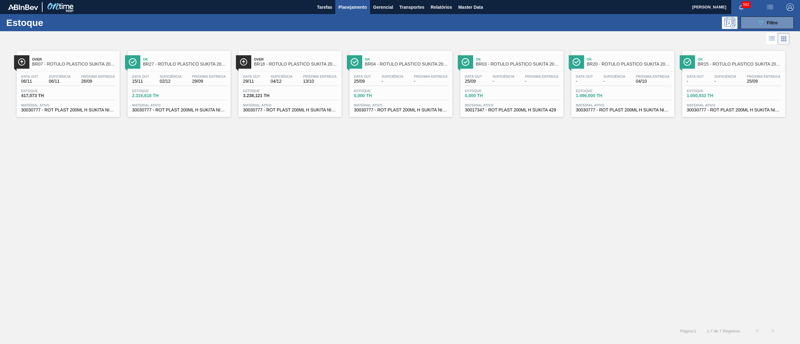
click at [535, 195] on div "Over BR07 - RÓTULO PLÁSTICO SUKITA 200ML H Data out 06/11 Suficiência 06/11 Pró…" at bounding box center [400, 184] width 800 height 277
click at [766, 23] on div "089F7B8B-B2A5-4AFE-B5C0-19BA573D28AC Filtro" at bounding box center [767, 23] width 21 height 8
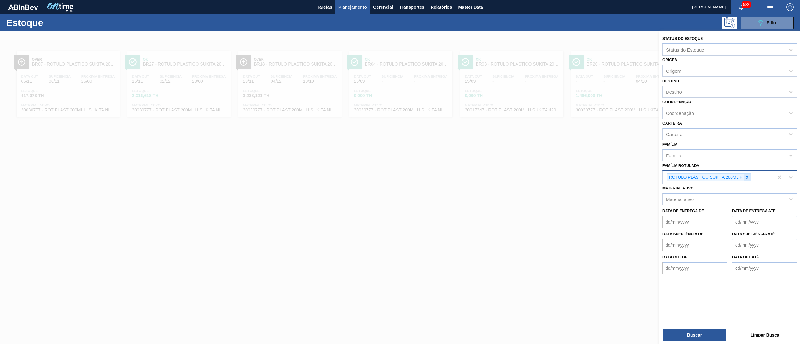
click at [747, 176] on icon at bounding box center [747, 177] width 2 height 2
click at [705, 180] on div "Família Rotulada" at bounding box center [724, 176] width 122 height 9
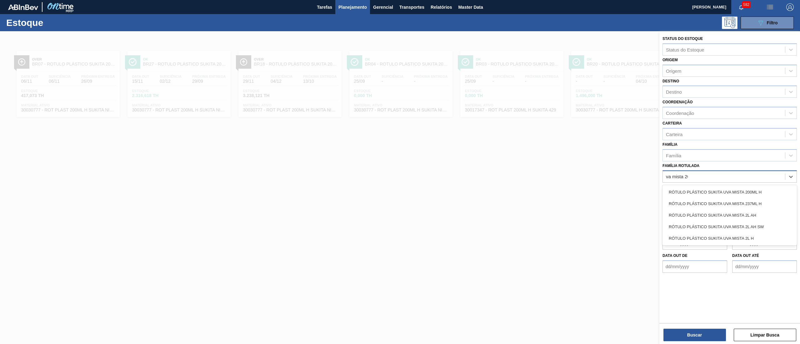
type Rotulada "va mista 200"
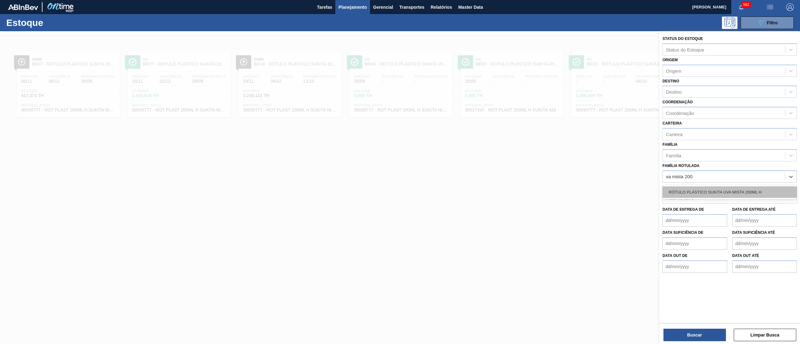
click at [712, 187] on div "RÓTULO PLÁSTICO SUKITA UVA MISTA 200ML H" at bounding box center [730, 193] width 134 height 12
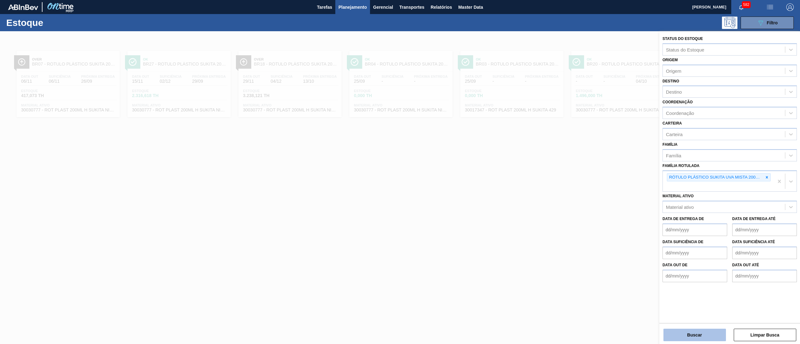
click at [673, 339] on button "Buscar" at bounding box center [694, 335] width 63 height 13
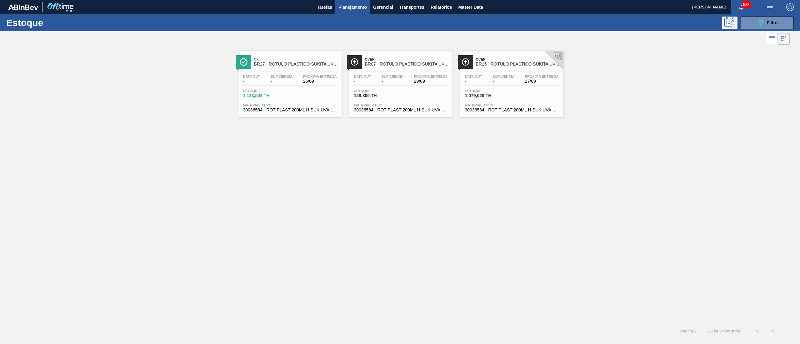
click at [513, 107] on span "Material ativo" at bounding box center [512, 105] width 94 height 4
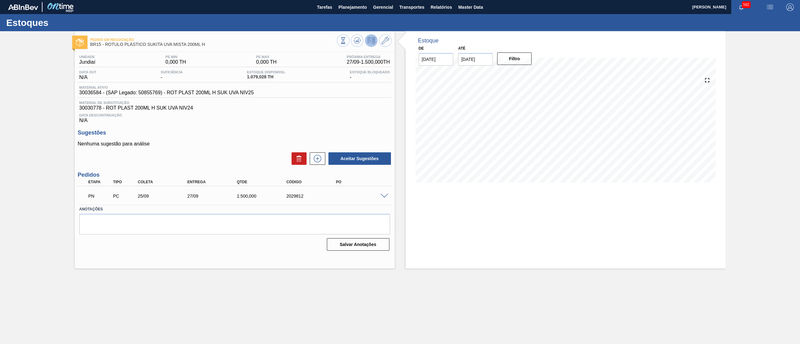
click at [380, 193] on div "PN PC 25/09 27/09 1.500,000 2029812" at bounding box center [232, 195] width 297 height 13
click at [381, 198] on span at bounding box center [385, 196] width 8 height 5
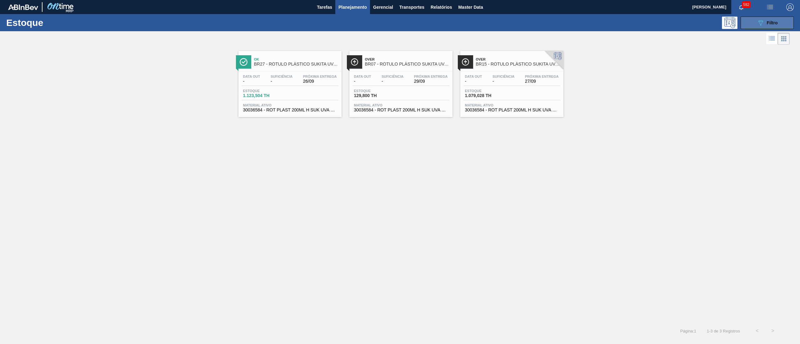
click at [752, 23] on button "089F7B8B-B2A5-4AFE-B5C0-19BA573D28AC Filtro" at bounding box center [767, 23] width 53 height 13
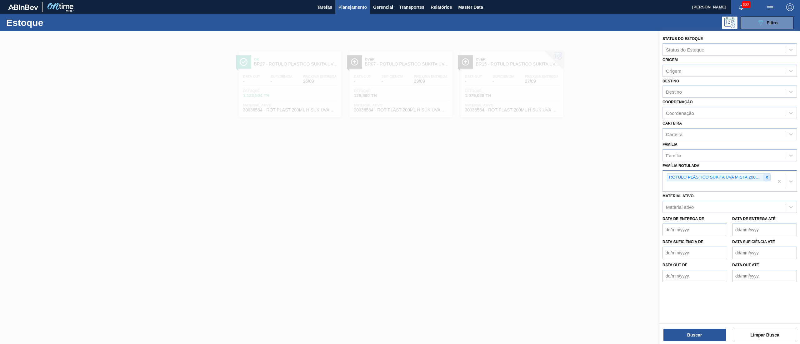
click at [767, 178] on icon at bounding box center [767, 177] width 4 height 4
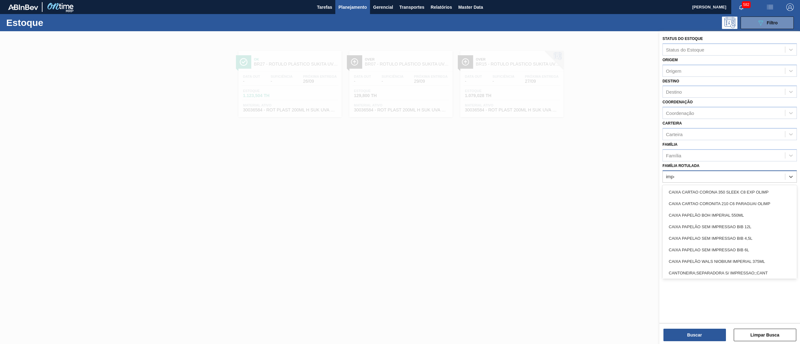
type Rotulada "imper"
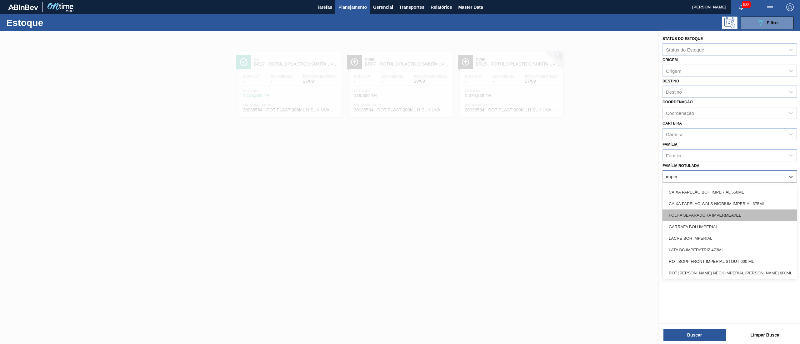
click at [724, 213] on div "FOLHA SEPARADORA IMPERMEAVEL" at bounding box center [730, 216] width 134 height 12
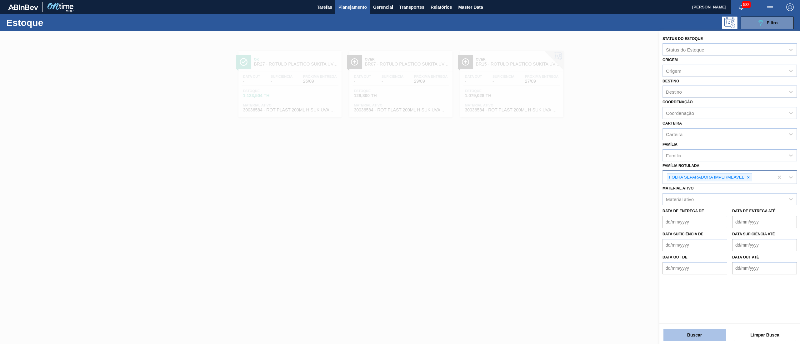
click at [694, 339] on button "Buscar" at bounding box center [694, 335] width 63 height 13
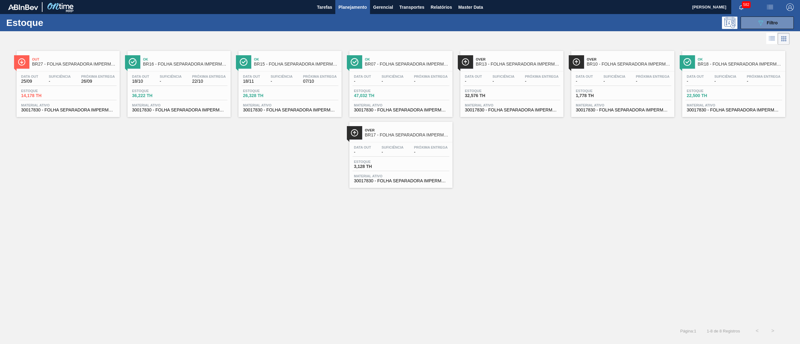
click at [504, 107] on span "Material ativo" at bounding box center [512, 105] width 94 height 4
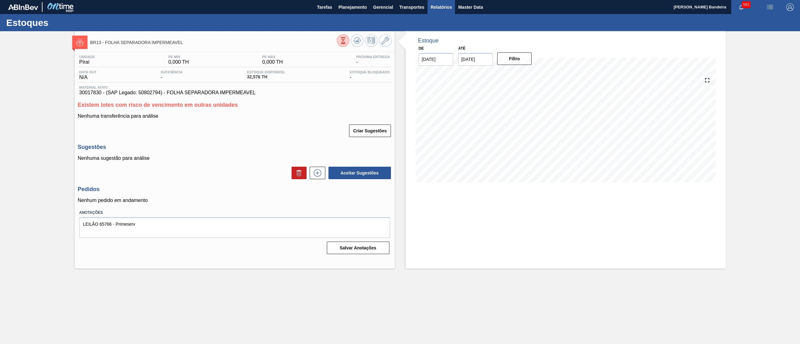
click at [440, 10] on span "Relatórios" at bounding box center [441, 7] width 21 height 8
